Goal: Task Accomplishment & Management: Manage account settings

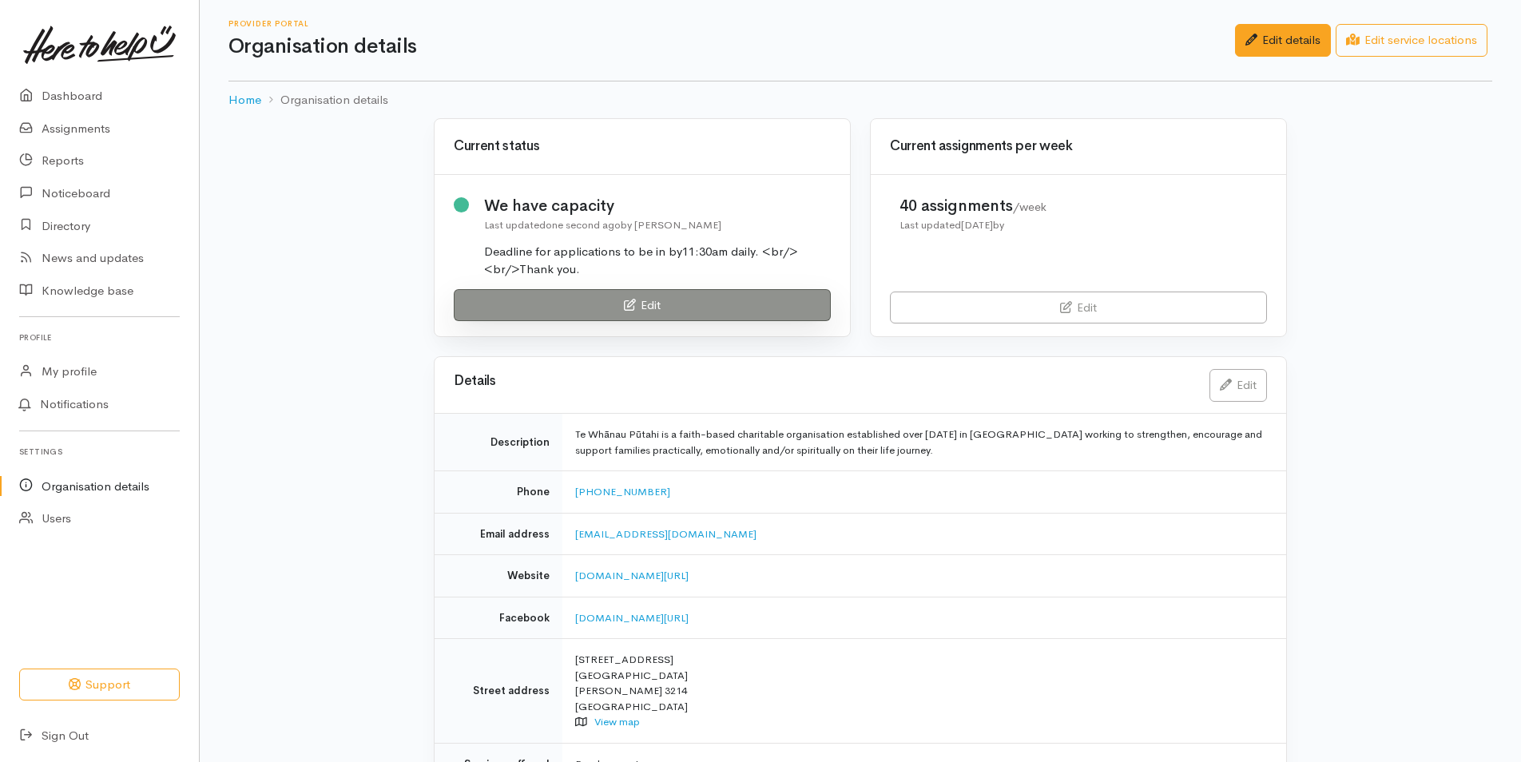
click at [572, 303] on link "Edit" at bounding box center [642, 305] width 377 height 33
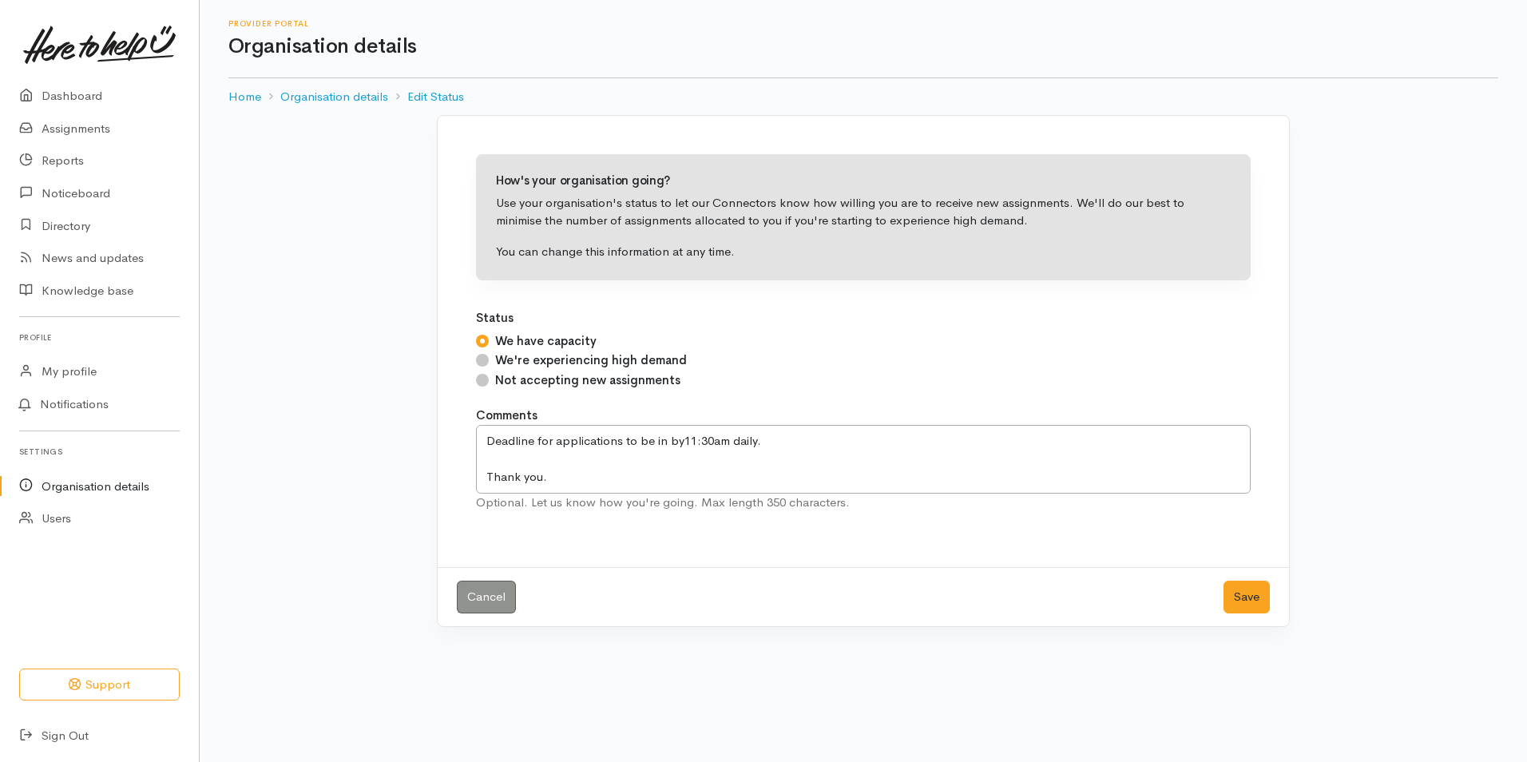
click at [482, 379] on input "Not accepting new assignments" at bounding box center [482, 380] width 13 height 13
radio input "true"
click at [1247, 590] on button "Save" at bounding box center [1246, 597] width 46 height 33
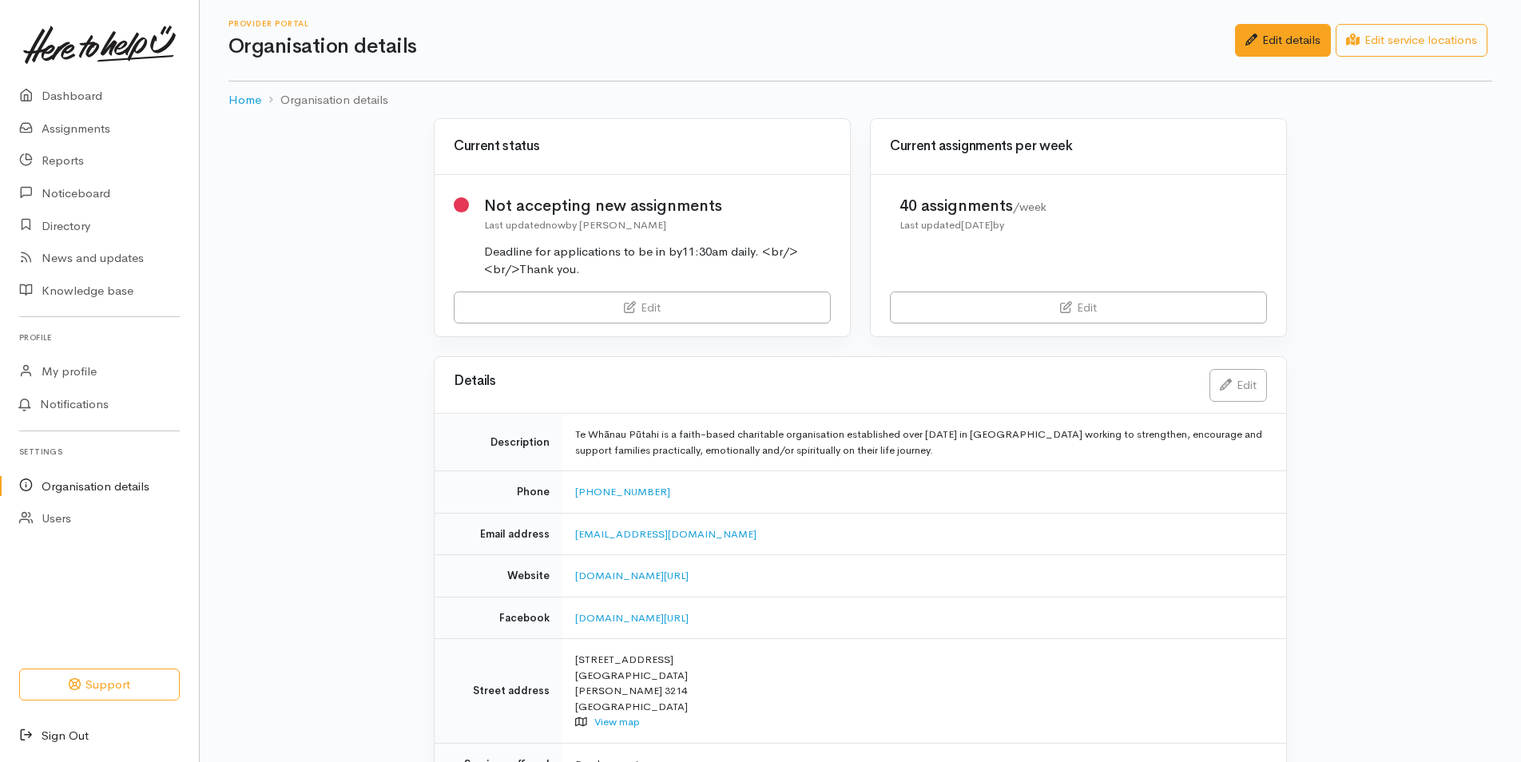
click at [64, 734] on link "Sign Out" at bounding box center [99, 736] width 199 height 33
